Goal: Task Accomplishment & Management: Manage account settings

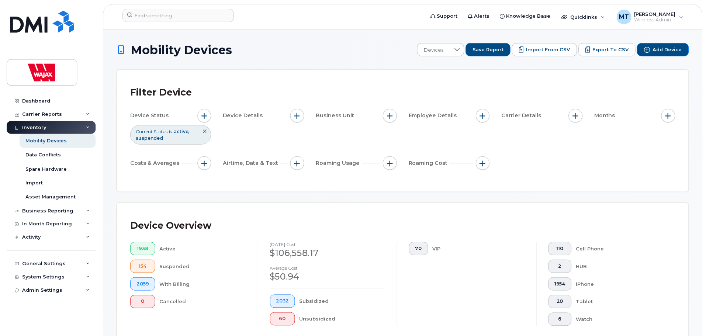
scroll to position [148, 0]
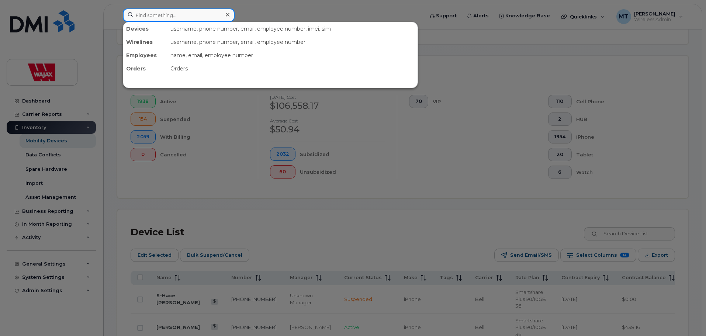
click at [209, 20] on input at bounding box center [179, 14] width 112 height 13
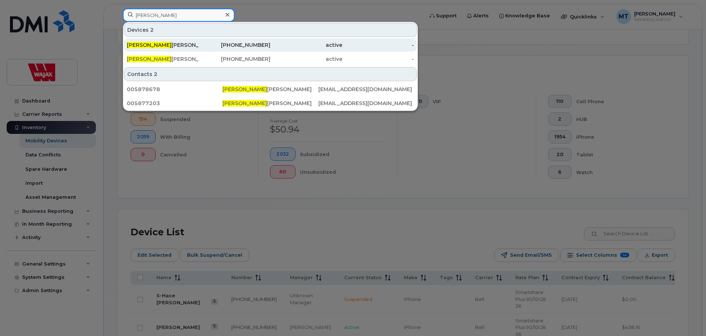
type input "Michael H"
click at [195, 46] on div "Michael H achey" at bounding box center [163, 44] width 72 height 7
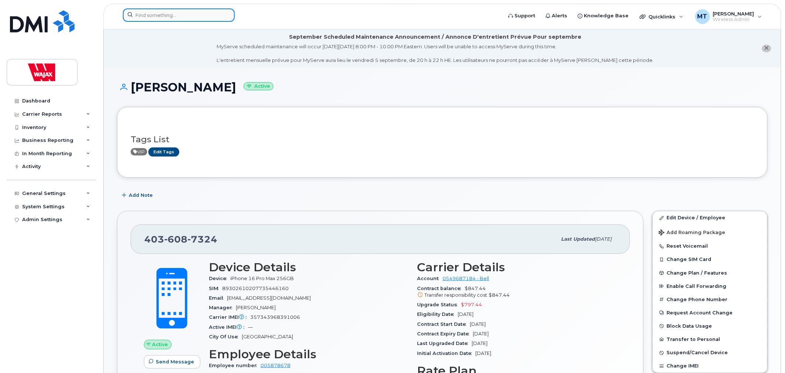
click at [191, 17] on input at bounding box center [179, 14] width 112 height 13
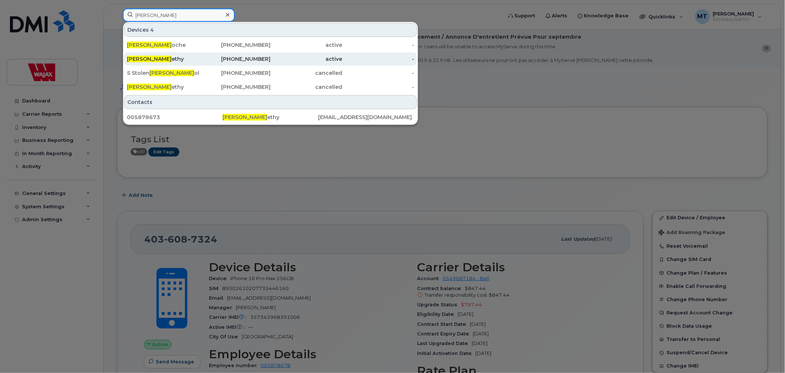
type input "Michael R"
click at [198, 62] on div "Michael R ethy" at bounding box center [163, 58] width 72 height 7
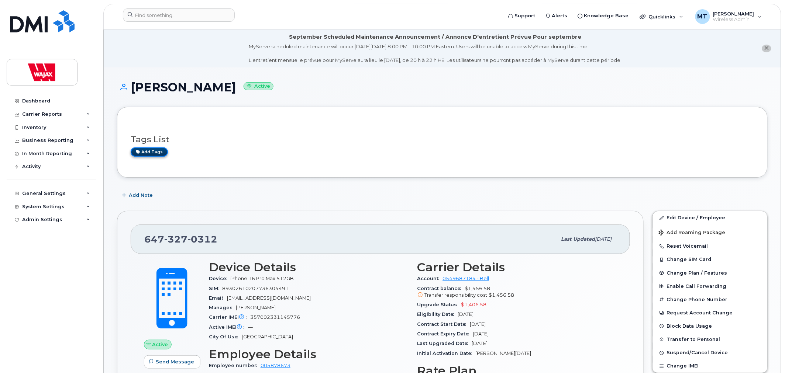
click at [156, 152] on link "Add tags" at bounding box center [149, 152] width 37 height 9
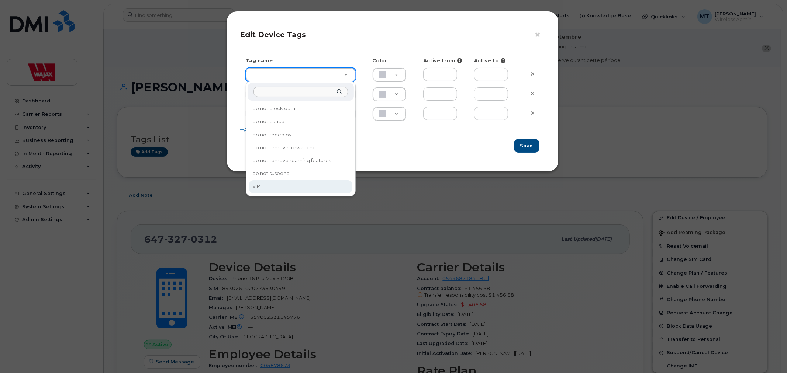
type input "VIP"
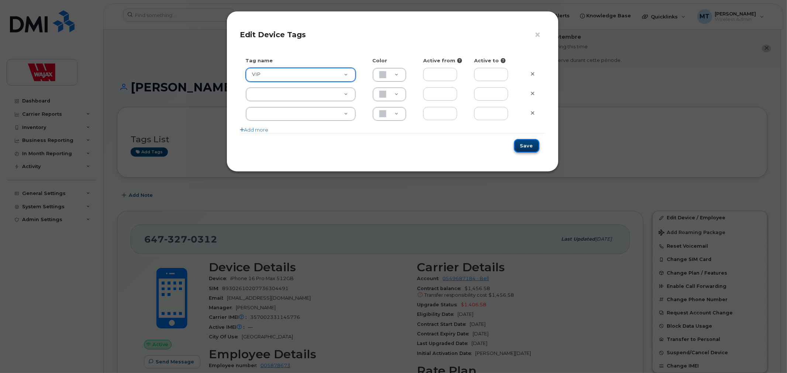
click at [530, 149] on button "Save" at bounding box center [526, 146] width 25 height 14
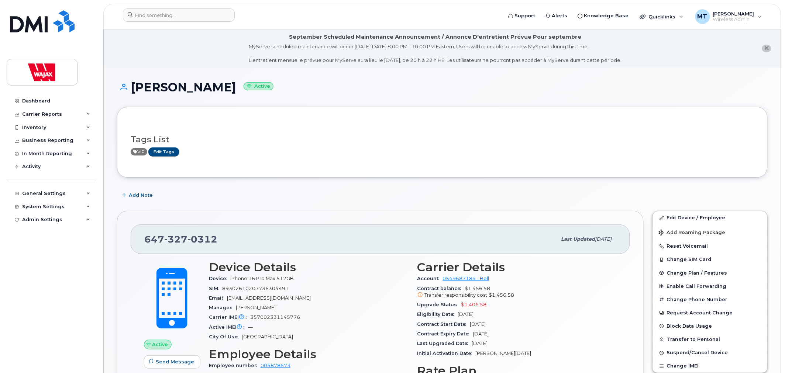
click at [175, 46] on li "September Scheduled Maintenance Announcement / Annonce D'entretient Prévue Pour…" at bounding box center [442, 49] width 677 height 38
click at [213, 20] on input at bounding box center [179, 14] width 112 height 13
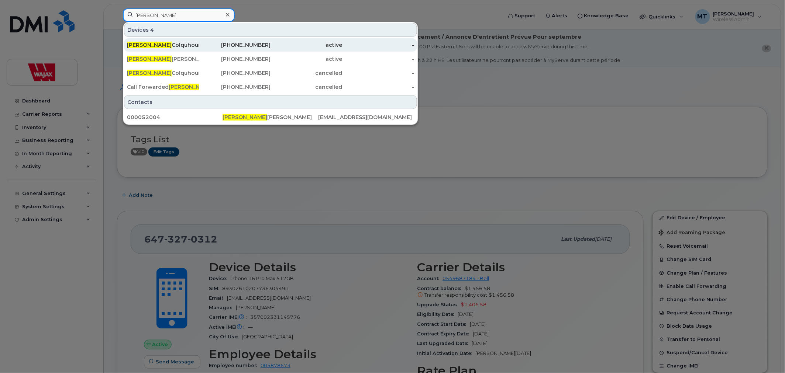
type input "Heather"
click at [190, 45] on div "Heather Colquhoun" at bounding box center [163, 44] width 72 height 7
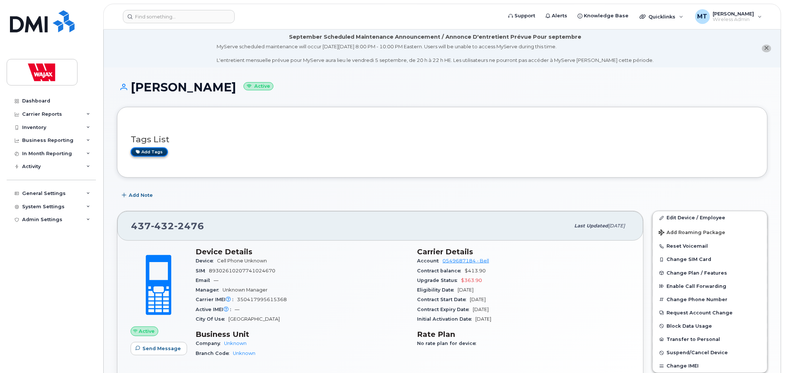
click at [152, 152] on link "Add tags" at bounding box center [149, 152] width 37 height 9
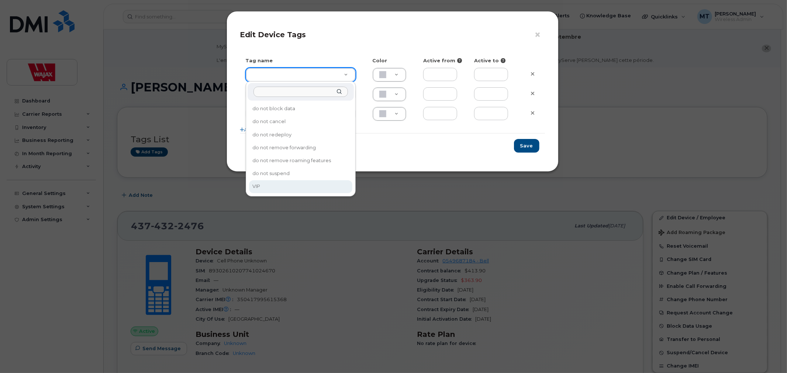
type input "VIP"
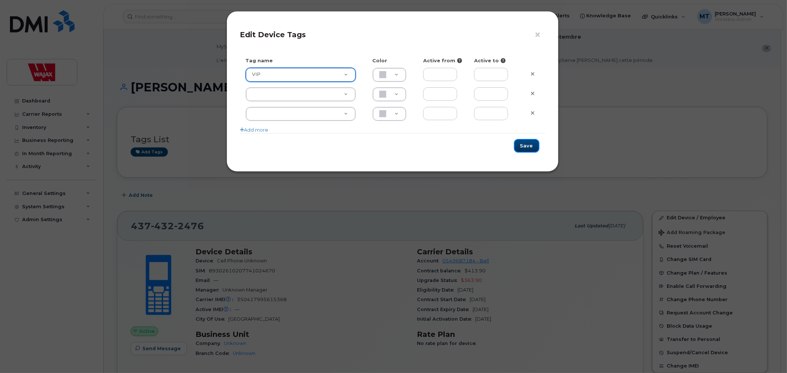
click at [531, 150] on button "Save" at bounding box center [526, 146] width 25 height 14
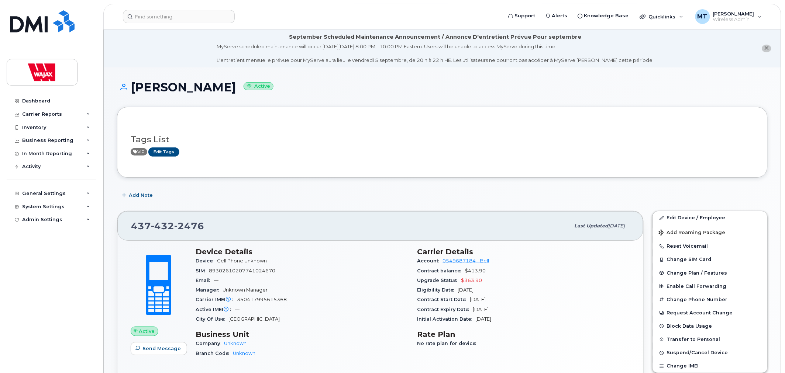
click at [450, 198] on div "Add Note" at bounding box center [442, 195] width 650 height 13
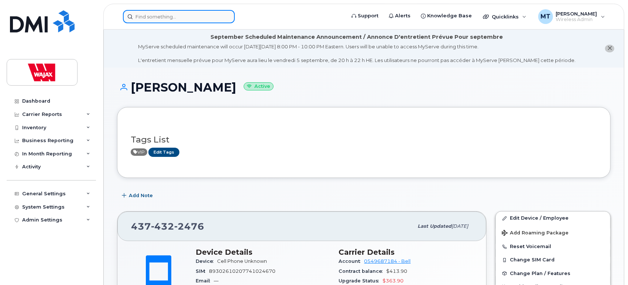
click at [182, 20] on input at bounding box center [179, 16] width 112 height 13
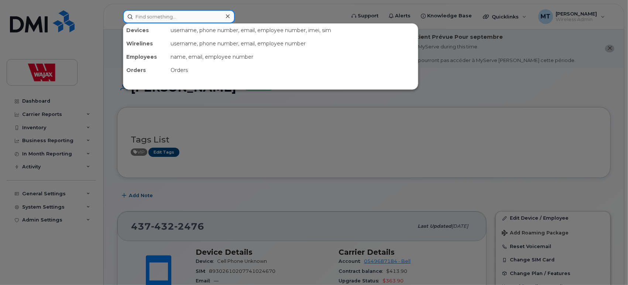
paste input "[PERSON_NAME]"
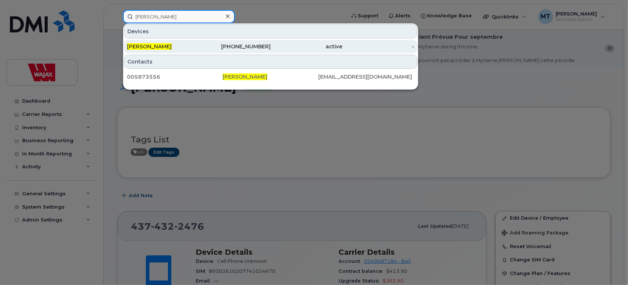
type input "Tania Casadinho"
click at [176, 42] on div "Tania Casadinho" at bounding box center [163, 46] width 72 height 13
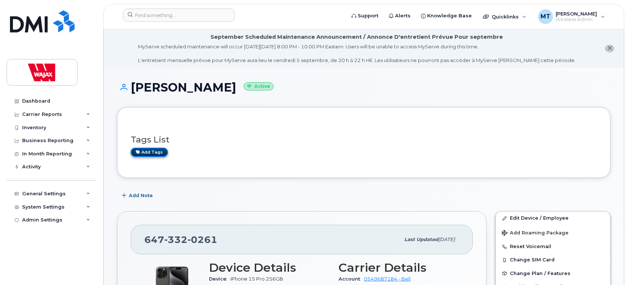
click at [154, 154] on link "Add tags" at bounding box center [149, 152] width 37 height 9
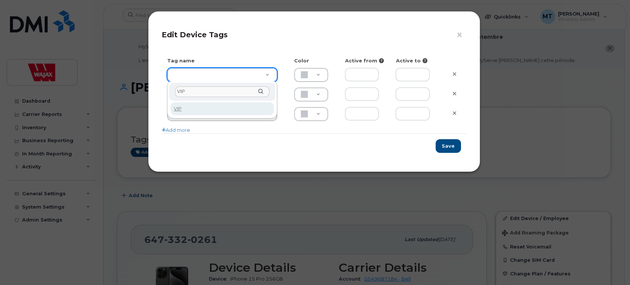
type input "VIP"
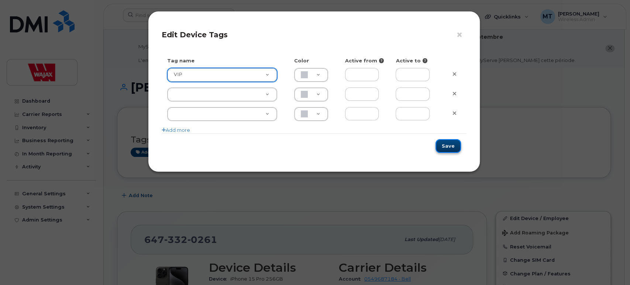
click at [449, 144] on button "Save" at bounding box center [447, 146] width 25 height 14
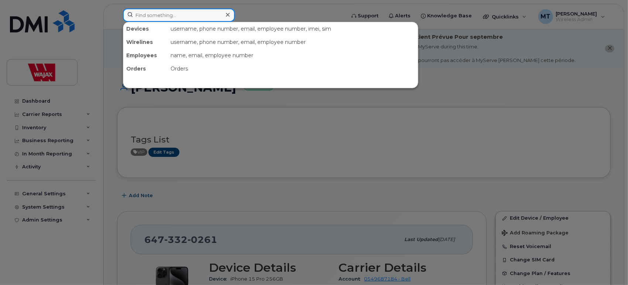
click at [177, 20] on input at bounding box center [179, 14] width 112 height 13
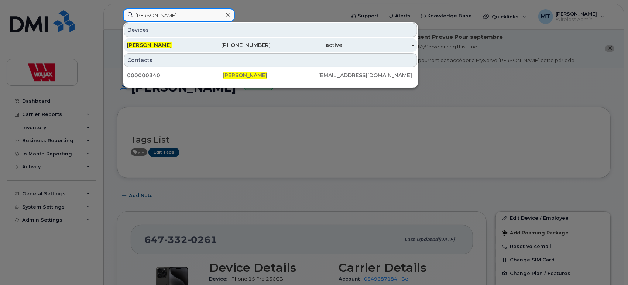
type input "[PERSON_NAME]"
click at [186, 42] on div "[PERSON_NAME]" at bounding box center [163, 44] width 72 height 7
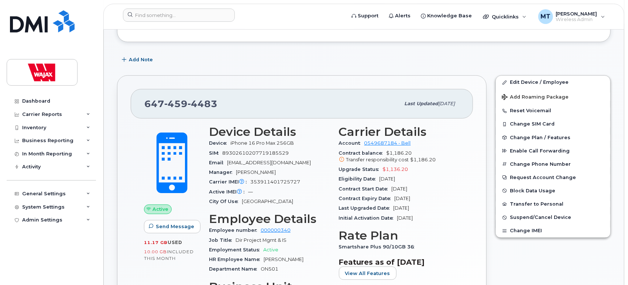
scroll to position [123, 0]
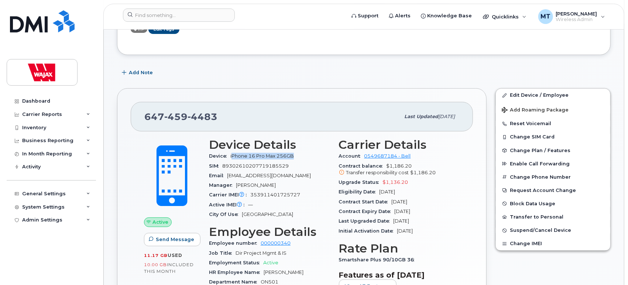
drag, startPoint x: 231, startPoint y: 157, endPoint x: 295, endPoint y: 154, distance: 63.5
click at [295, 154] on span "iPhone 16 Pro Max 256GB" at bounding box center [263, 156] width 66 height 6
click at [316, 70] on div "Add Note" at bounding box center [363, 72] width 493 height 13
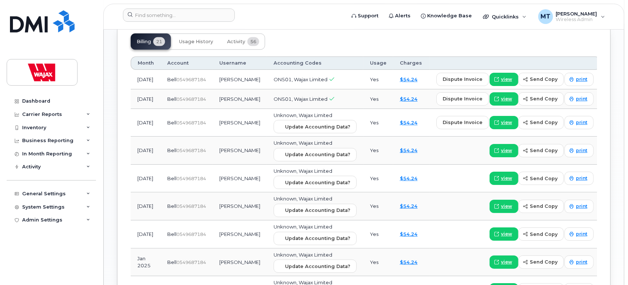
scroll to position [656, 0]
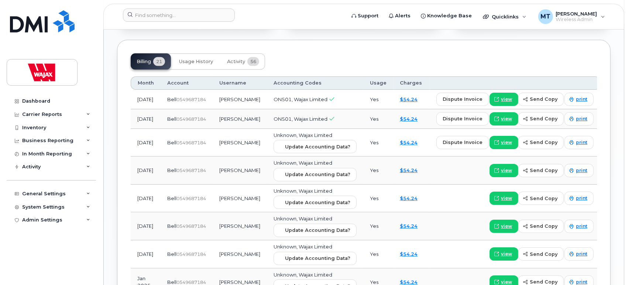
click at [208, 53] on button "Usage History" at bounding box center [196, 61] width 46 height 16
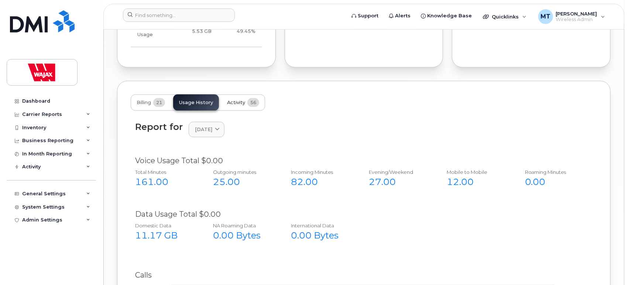
click at [244, 100] on span "Activity" at bounding box center [236, 103] width 18 height 6
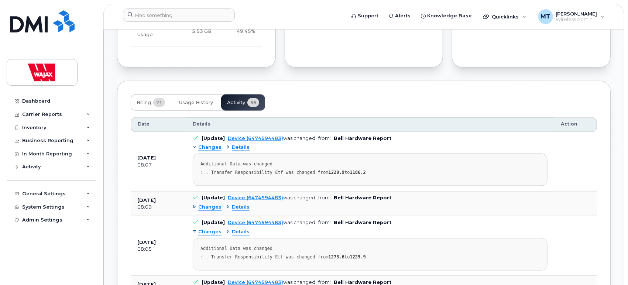
scroll to position [451, 0]
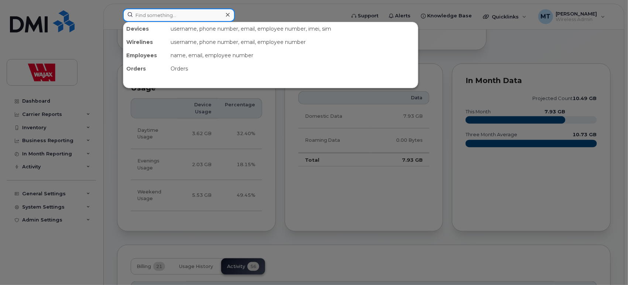
click at [182, 19] on input at bounding box center [179, 14] width 112 height 13
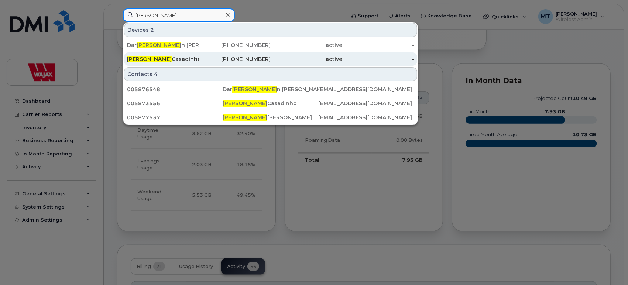
type input "[PERSON_NAME]"
click at [180, 58] on div "[PERSON_NAME]" at bounding box center [163, 58] width 72 height 7
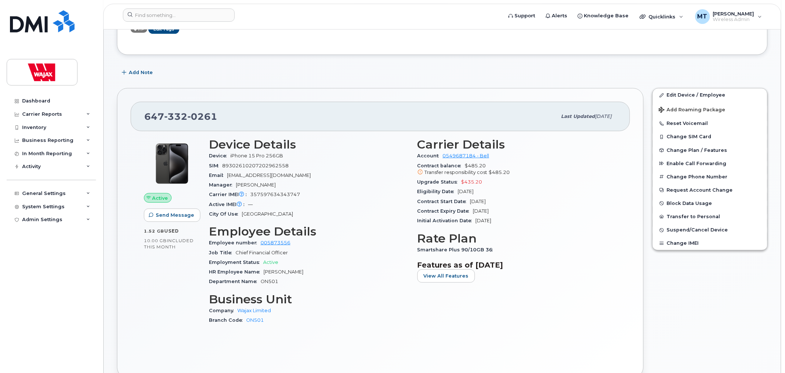
scroll to position [41, 0]
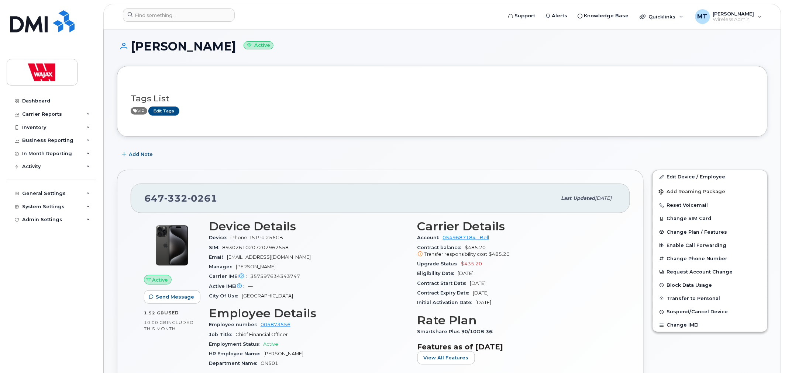
drag, startPoint x: 234, startPoint y: 46, endPoint x: 134, endPoint y: 49, distance: 100.4
click at [134, 49] on h1 "Tania Casadinho Active" at bounding box center [442, 46] width 650 height 13
copy h1 "Tania Casadinho"
drag, startPoint x: 500, startPoint y: 283, endPoint x: 468, endPoint y: 285, distance: 32.2
click at [468, 284] on div "Contract Start Date Jan 24, 2024" at bounding box center [517, 284] width 200 height 10
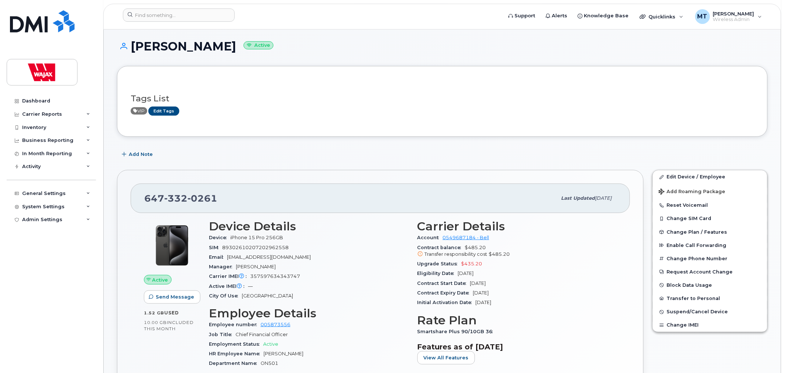
copy span "Jan 24, 2024"
click at [518, 284] on div "Contract Expiry Date Jan 23, 2027" at bounding box center [517, 294] width 200 height 10
drag, startPoint x: 506, startPoint y: 293, endPoint x: 469, endPoint y: 293, distance: 36.5
click at [469, 284] on div "Contract Expiry Date Jan 23, 2027" at bounding box center [517, 294] width 200 height 10
copy span "Jan 23, 2027"
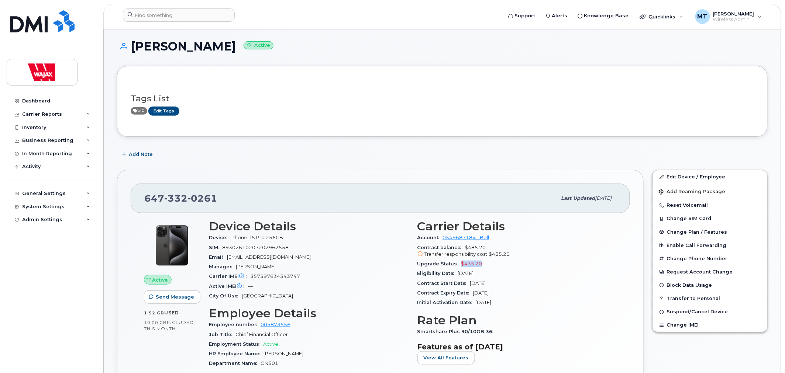
drag, startPoint x: 481, startPoint y: 262, endPoint x: 460, endPoint y: 265, distance: 21.5
click at [460, 265] on div "Upgrade Status $435.20" at bounding box center [517, 264] width 200 height 10
copy span "$435.20"
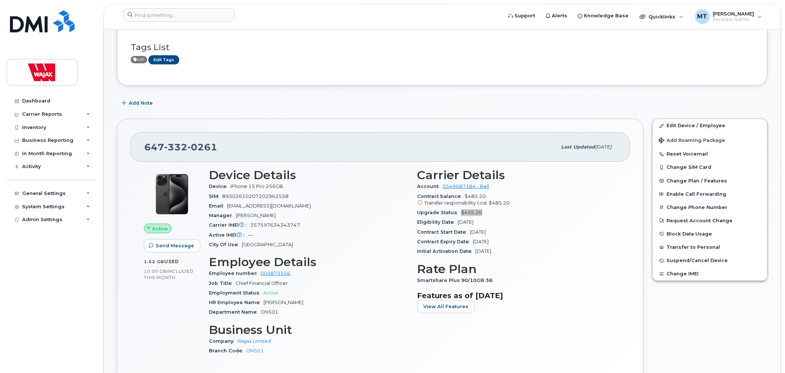
scroll to position [123, 0]
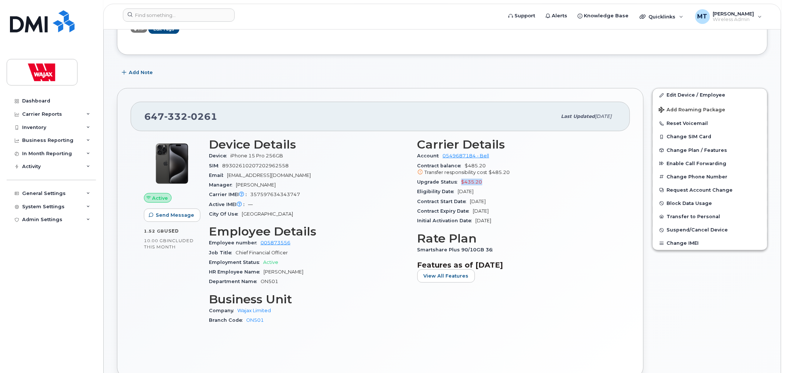
click at [200, 284] on div "Active Send Message 1.52 GB  used 10.00 GB  included this month" at bounding box center [171, 235] width 65 height 202
click at [395, 284] on div "Branch Code ON501" at bounding box center [309, 321] width 200 height 10
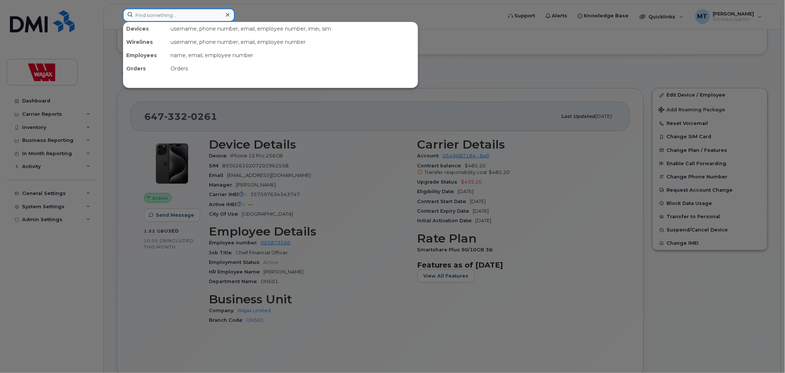
click at [169, 17] on input at bounding box center [179, 14] width 112 height 13
paste input "[PERSON_NAME]"
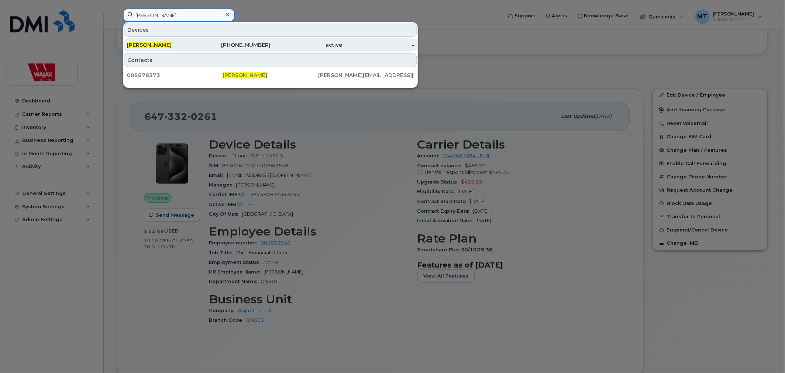
type input "[PERSON_NAME]"
click at [203, 43] on div "780-882-0941" at bounding box center [235, 44] width 72 height 7
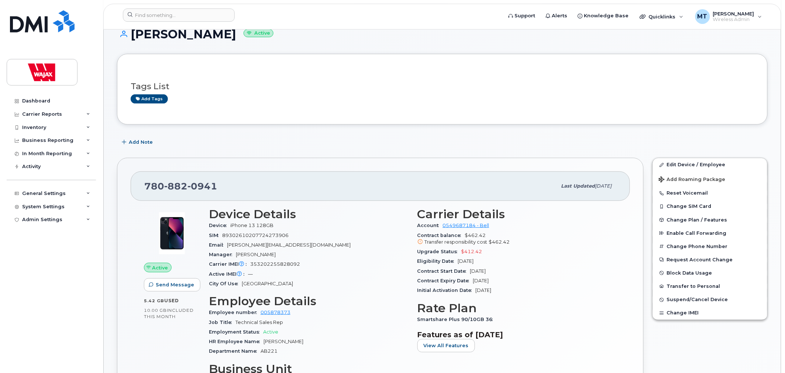
scroll to position [41, 0]
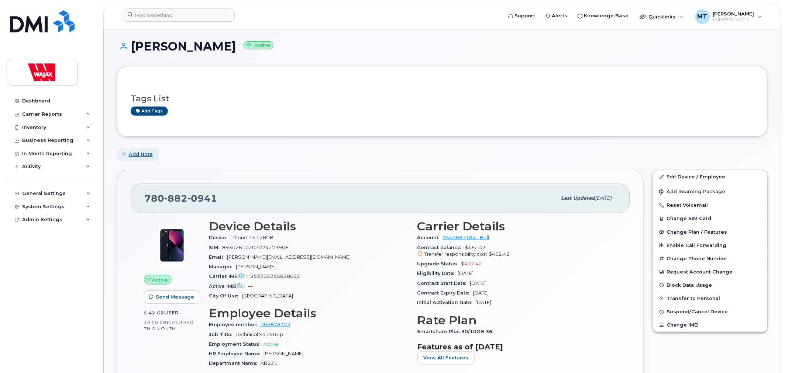
click at [148, 155] on span "Add Note" at bounding box center [141, 154] width 24 height 7
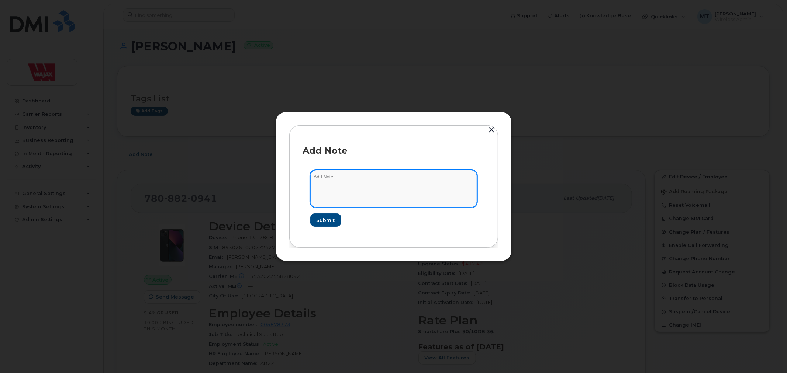
click at [367, 191] on textarea at bounding box center [393, 189] width 167 height 38
type textarea "On Maternity Leave"
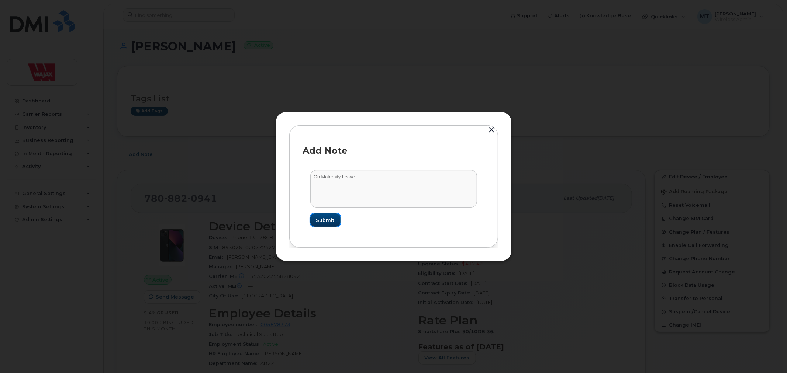
click at [330, 224] on button "Submit" at bounding box center [325, 220] width 30 height 13
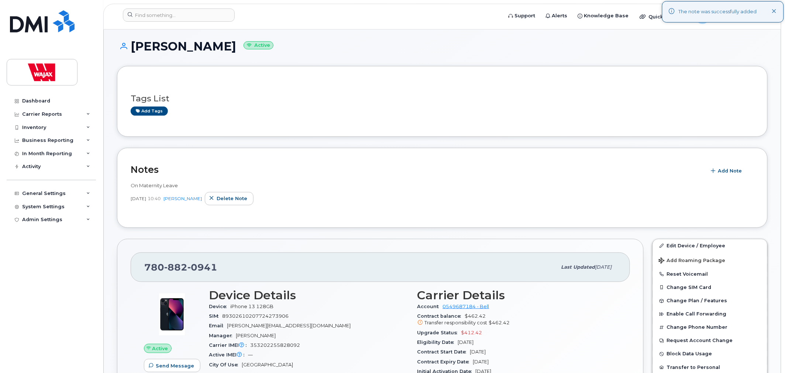
click at [374, 164] on h2 "Notes" at bounding box center [417, 169] width 572 height 11
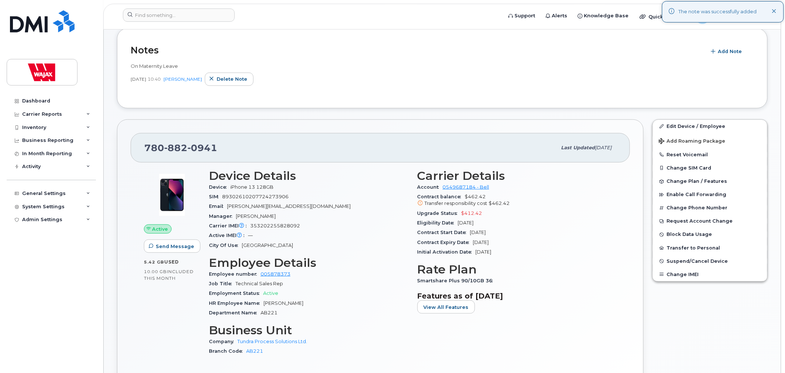
scroll to position [164, 0]
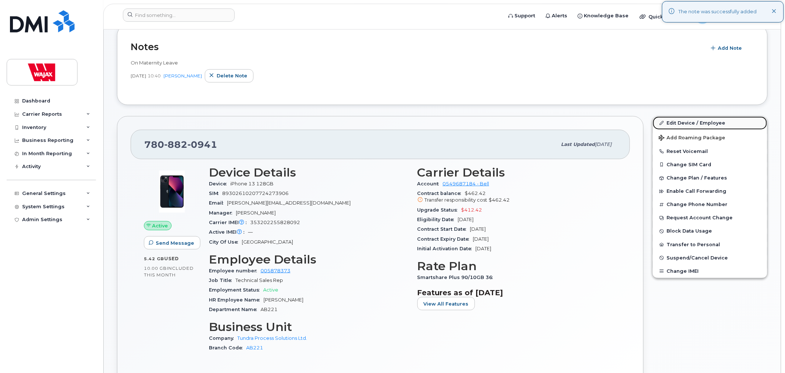
click at [669, 120] on link "Edit Device / Employee" at bounding box center [710, 123] width 114 height 13
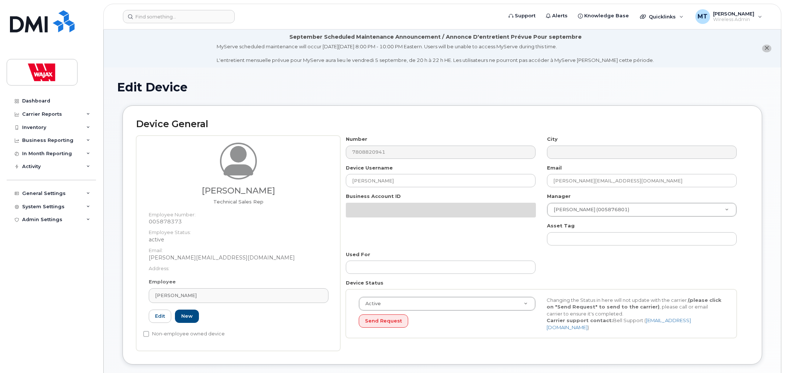
select select "29308761"
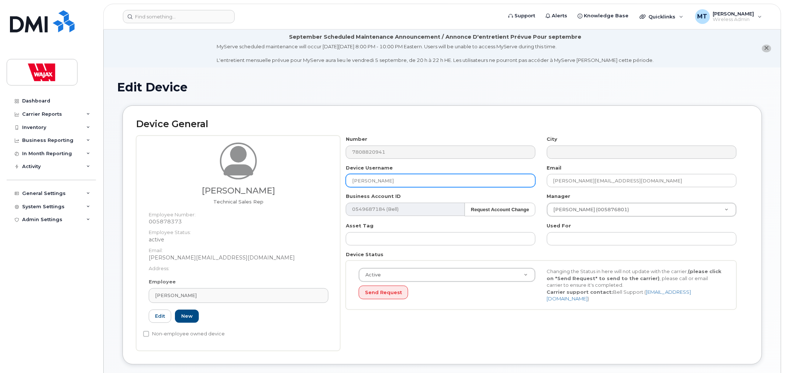
click at [352, 184] on input "[PERSON_NAME]" at bounding box center [441, 180] width 190 height 13
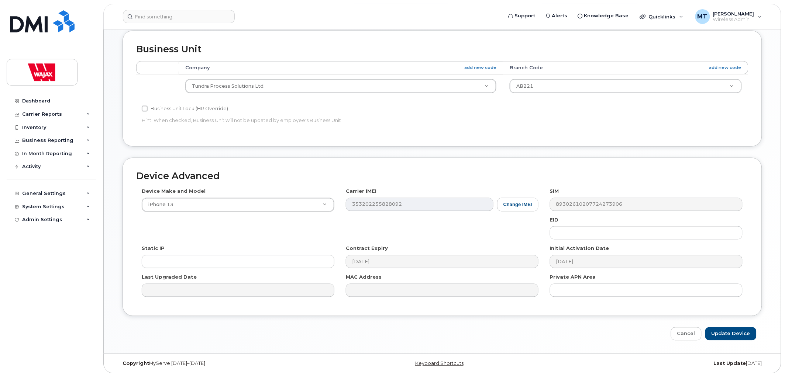
scroll to position [350, 0]
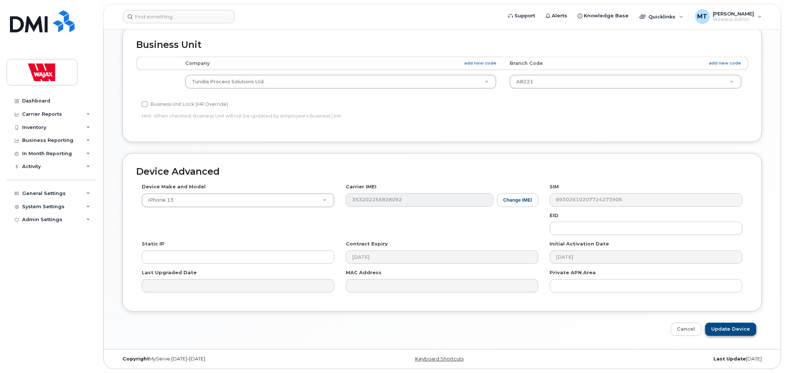
type input "HOLD-[PERSON_NAME]"
click at [717, 328] on input "Update Device" at bounding box center [730, 330] width 51 height 14
type input "Saving..."
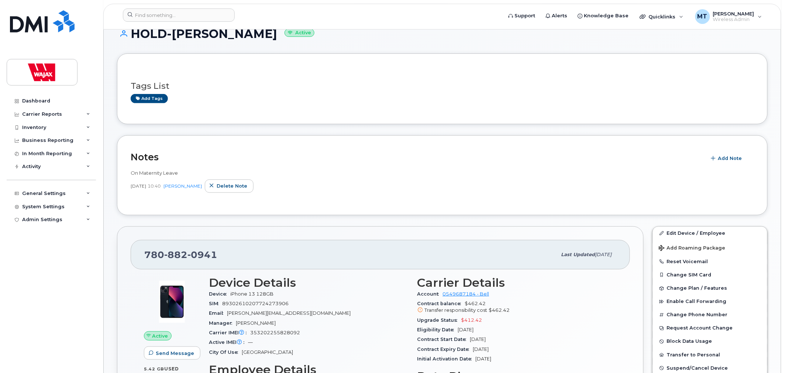
scroll to position [164, 0]
